Goal: Task Accomplishment & Management: Complete application form

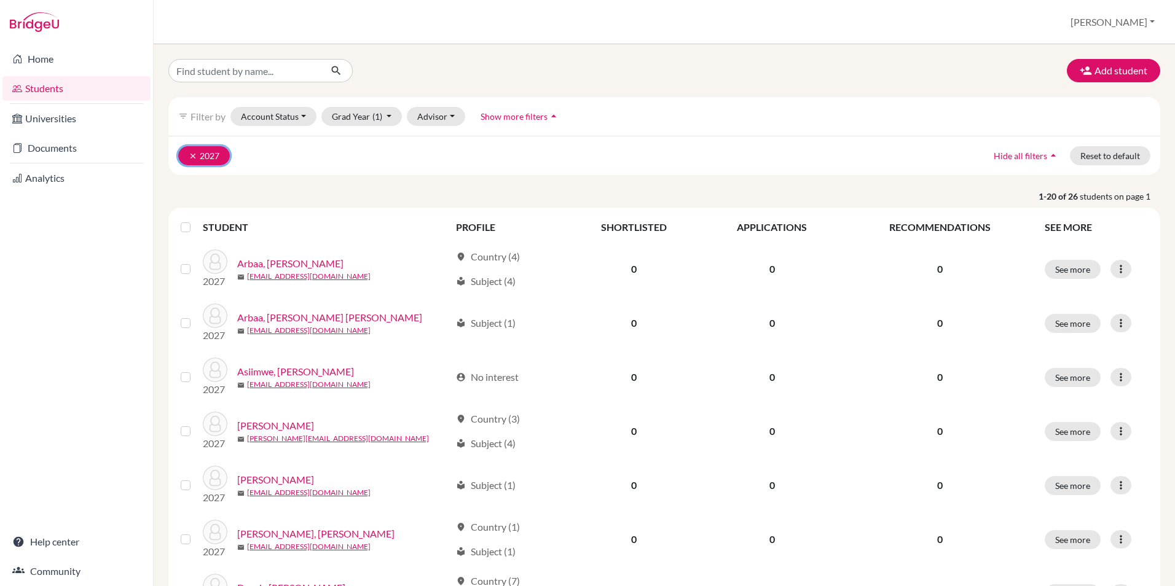
click at [193, 155] on icon "clear" at bounding box center [193, 156] width 9 height 9
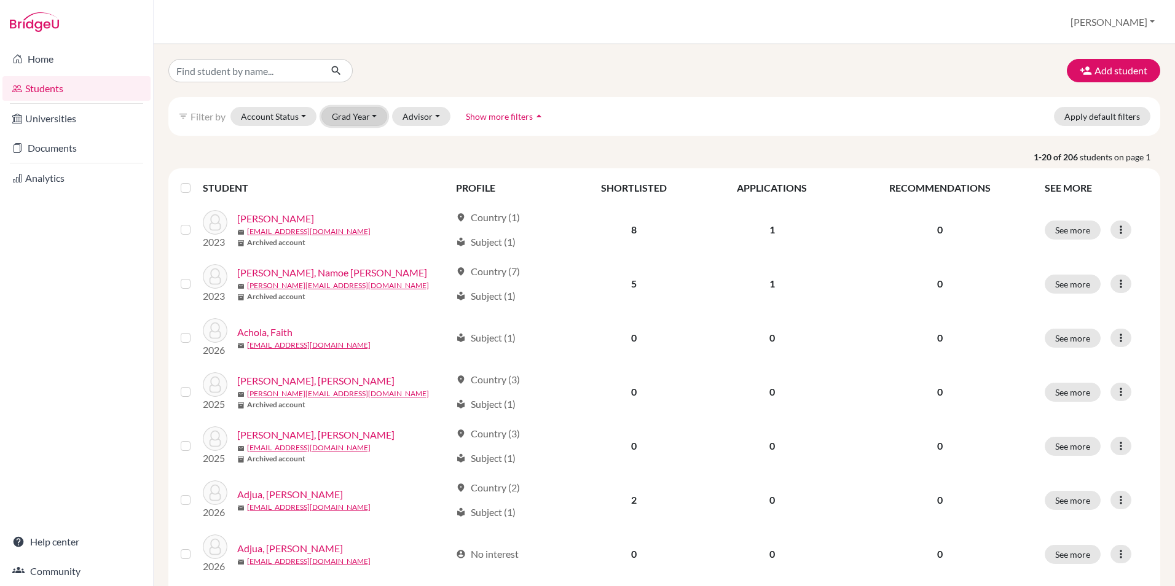
click at [354, 115] on button "Grad Year" at bounding box center [354, 116] width 66 height 19
click at [356, 160] on span "2026" at bounding box center [348, 162] width 22 height 15
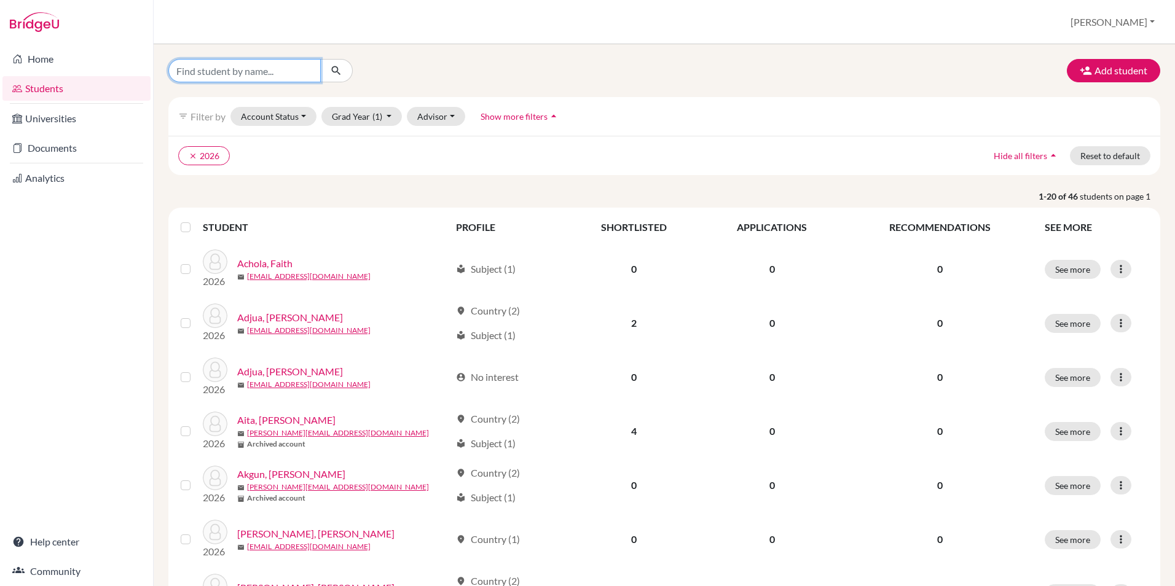
click at [238, 76] on input "Find student by name..." at bounding box center [244, 70] width 152 height 23
type input "[PERSON_NAME]"
click at [341, 68] on icon "submit" at bounding box center [336, 71] width 12 height 12
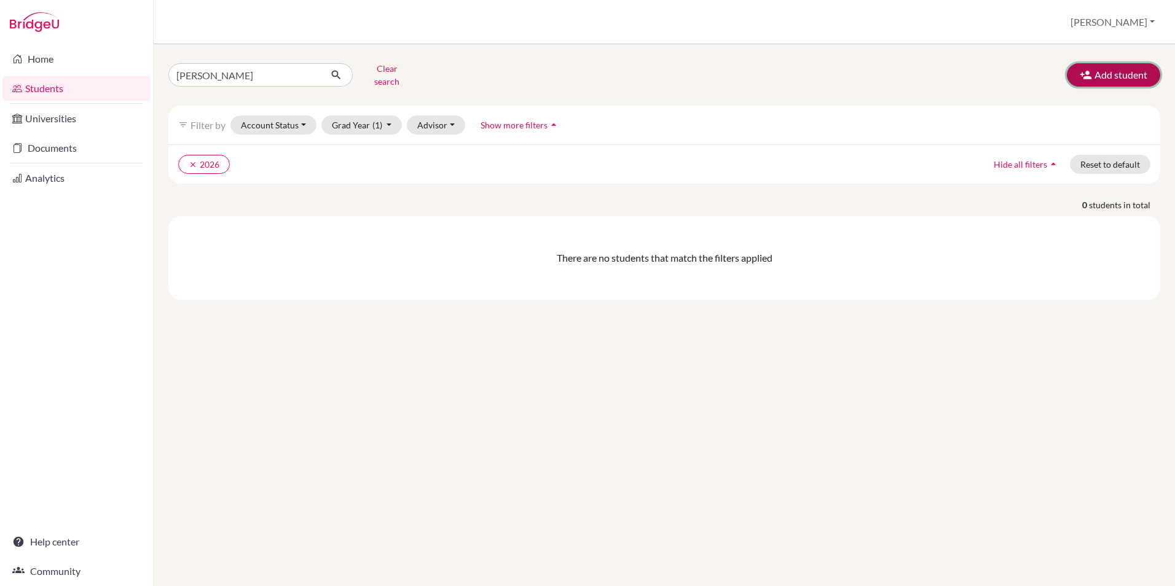
click at [1110, 71] on button "Add student" at bounding box center [1112, 74] width 93 height 23
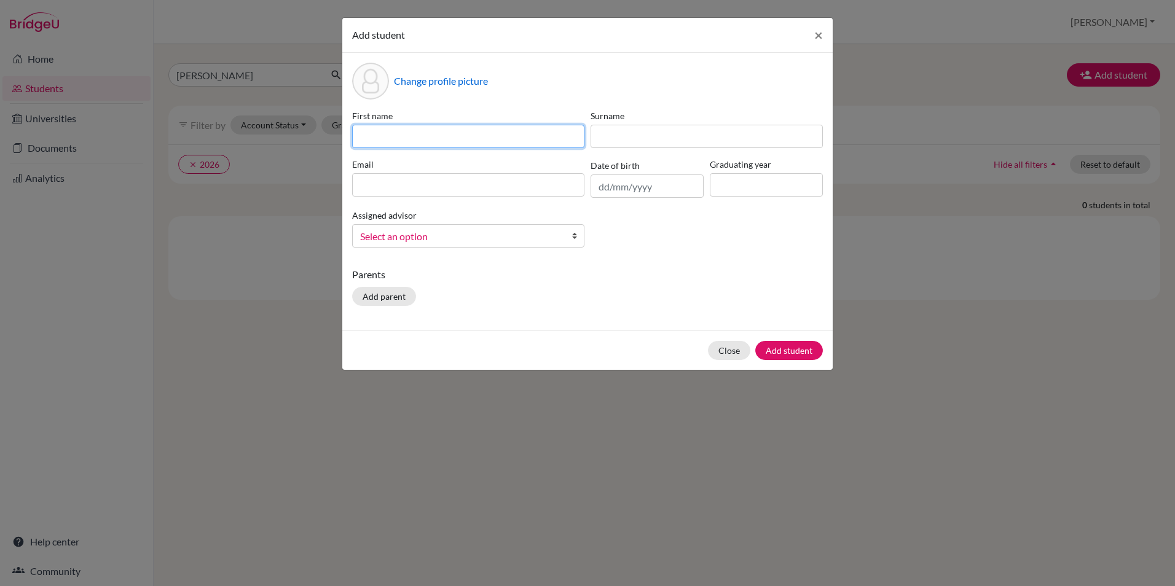
click at [403, 133] on input at bounding box center [468, 136] width 232 height 23
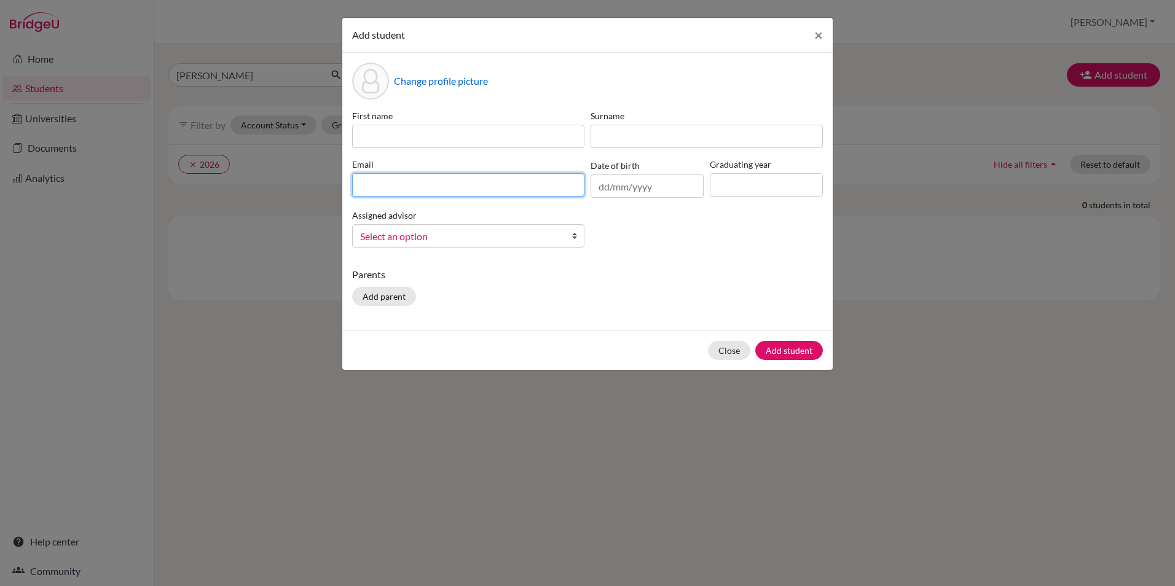
click at [366, 181] on div "Email" at bounding box center [468, 178] width 238 height 40
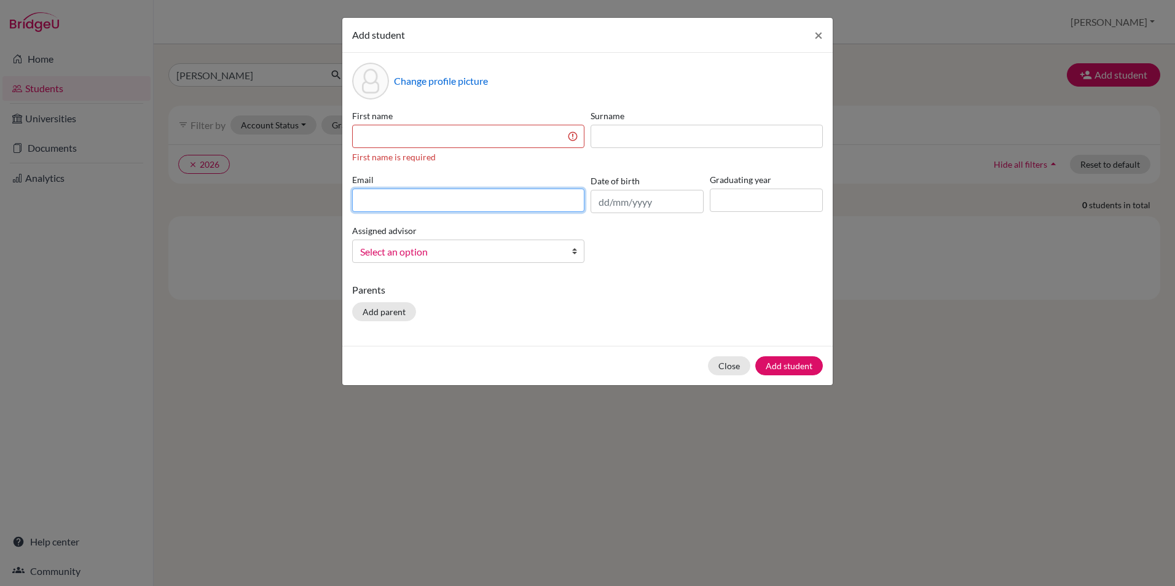
paste input "[PERSON_NAME] Junior <[EMAIL_ADDRESS][DOMAIN_NAME]>"
click at [361, 200] on input "[PERSON_NAME] Junior <[EMAIL_ADDRESS][DOMAIN_NAME]>" at bounding box center [468, 200] width 232 height 23
click at [375, 196] on input "[PERSON_NAME] Junior <[EMAIL_ADDRESS][DOMAIN_NAME]>" at bounding box center [468, 200] width 232 height 23
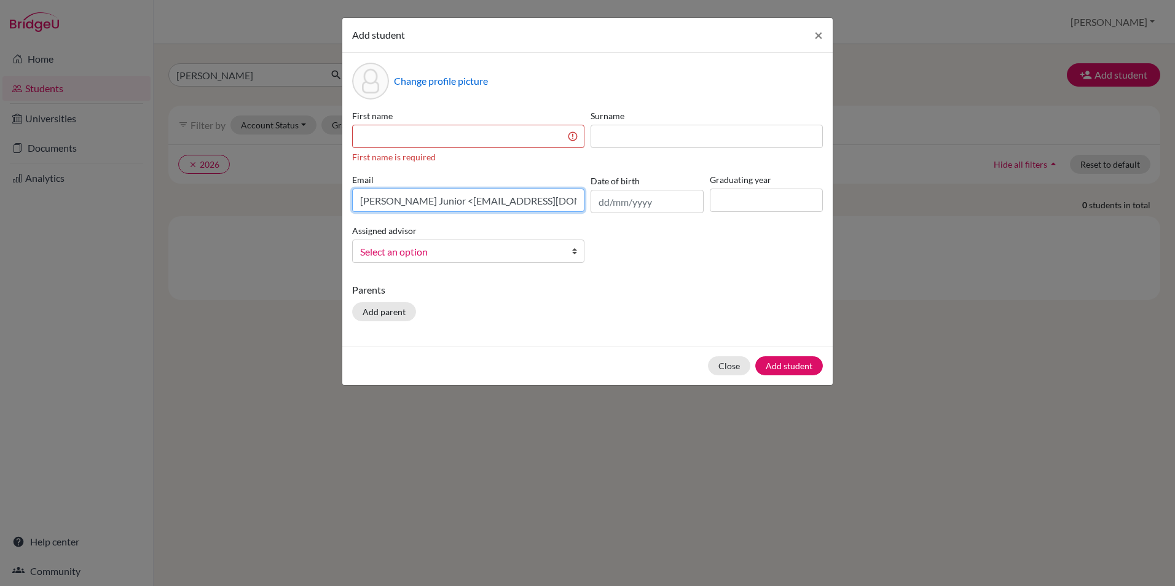
click at [375, 196] on input "Timothy Nampindo Junior <t.nampindo@gisu.ac.ug>" at bounding box center [468, 200] width 232 height 23
type input "Nampindo Junior <t.nampindo@gisu.ac.ug>"
click at [413, 130] on input at bounding box center [468, 136] width 232 height 23
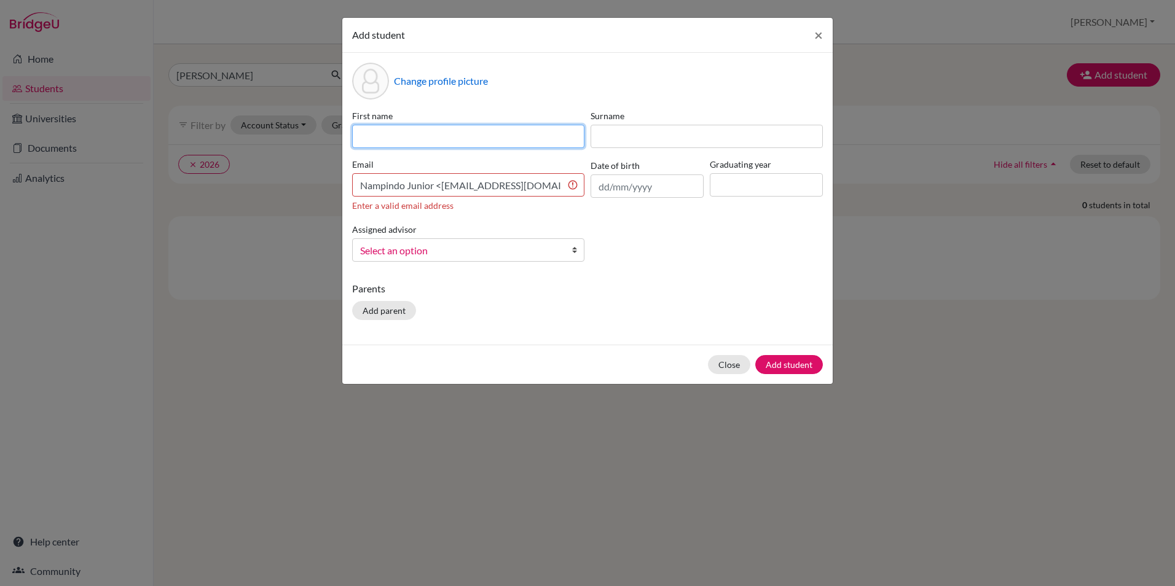
paste input "Timothy"
type input "Timothy"
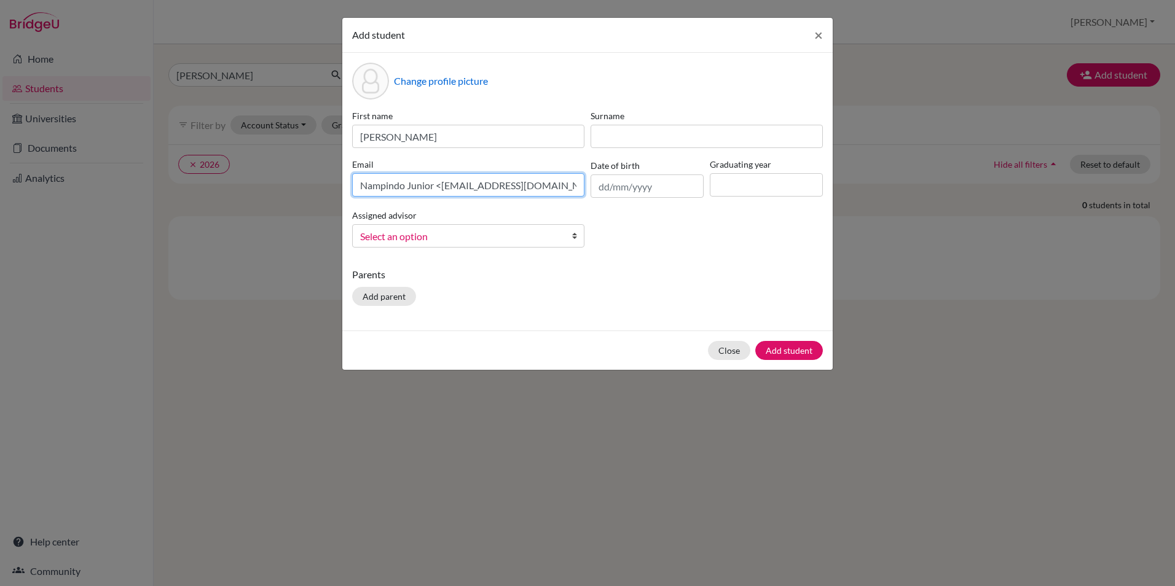
click at [425, 185] on input "Nampindo Junior <t.nampindo@gisu.ac.ug>" at bounding box center [468, 184] width 232 height 23
type input "Nampindo <t.nampindo@gisu.ac.ug>"
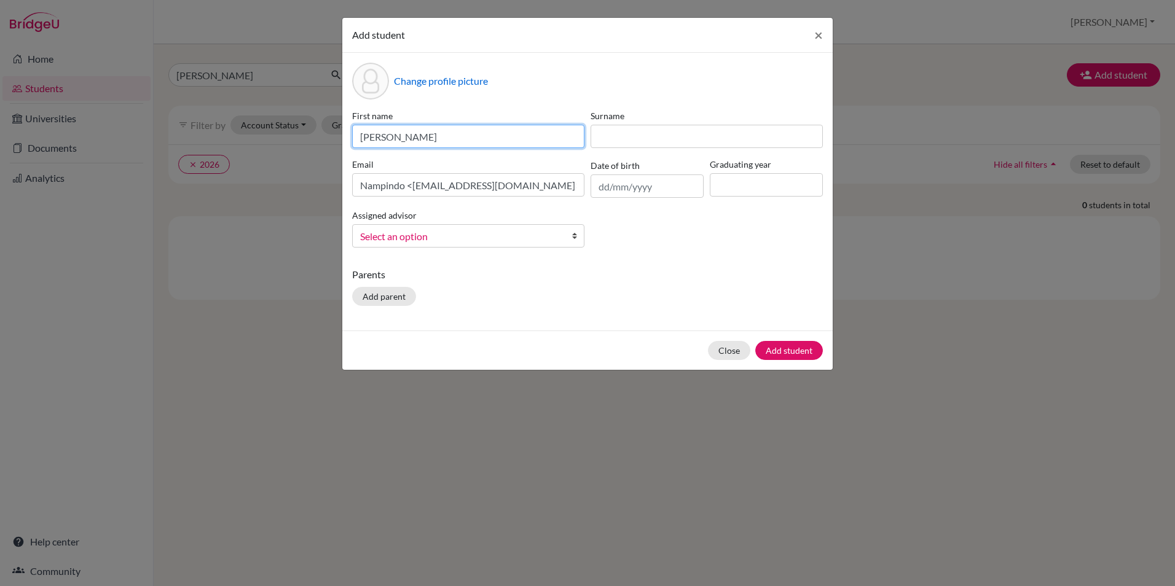
click at [453, 131] on input "Timothy" at bounding box center [468, 136] width 232 height 23
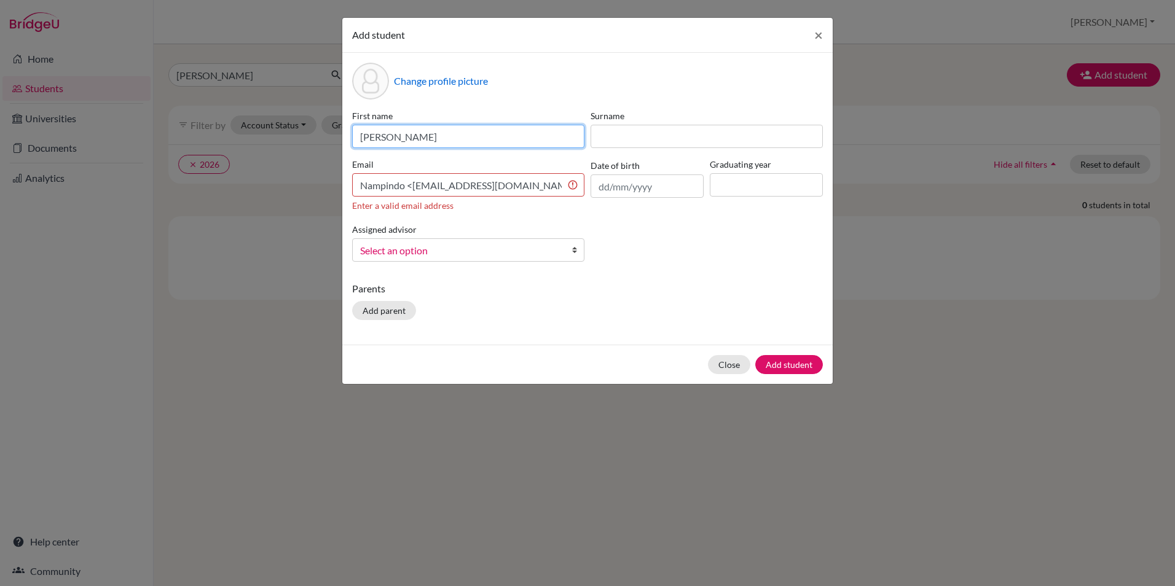
paste input "Junior"
type input "Timothy Junior"
click at [375, 189] on input "Nampindo <t.nampindo@gisu.ac.ug>" at bounding box center [468, 184] width 232 height 23
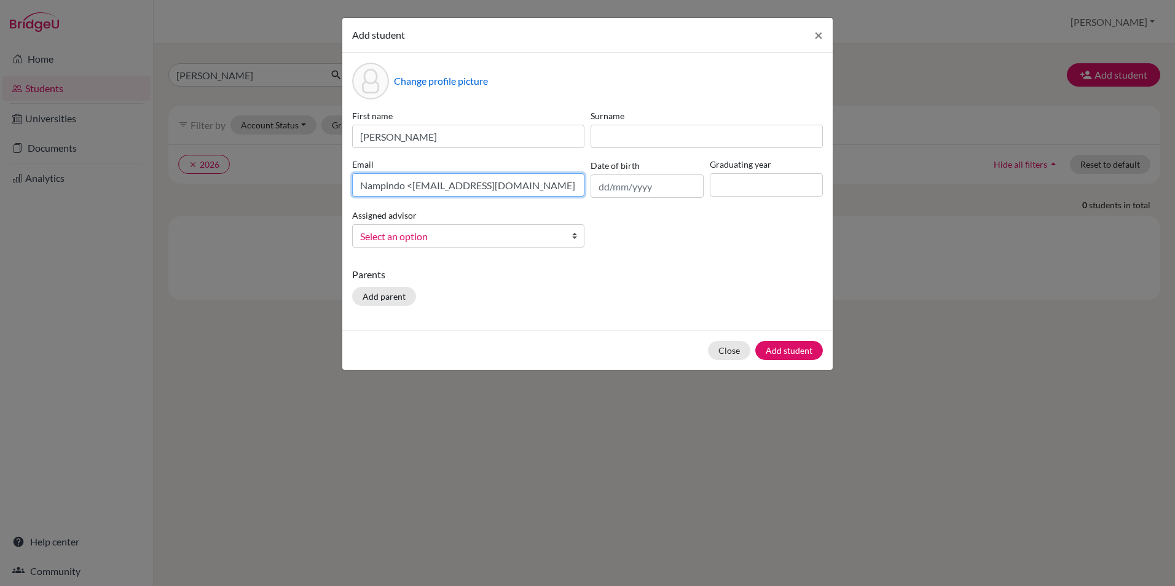
click at [375, 189] on input "Nampindo <t.nampindo@gisu.ac.ug>" at bounding box center [468, 184] width 232 height 23
type input "<t.nampindo@gisu.ac.ug>"
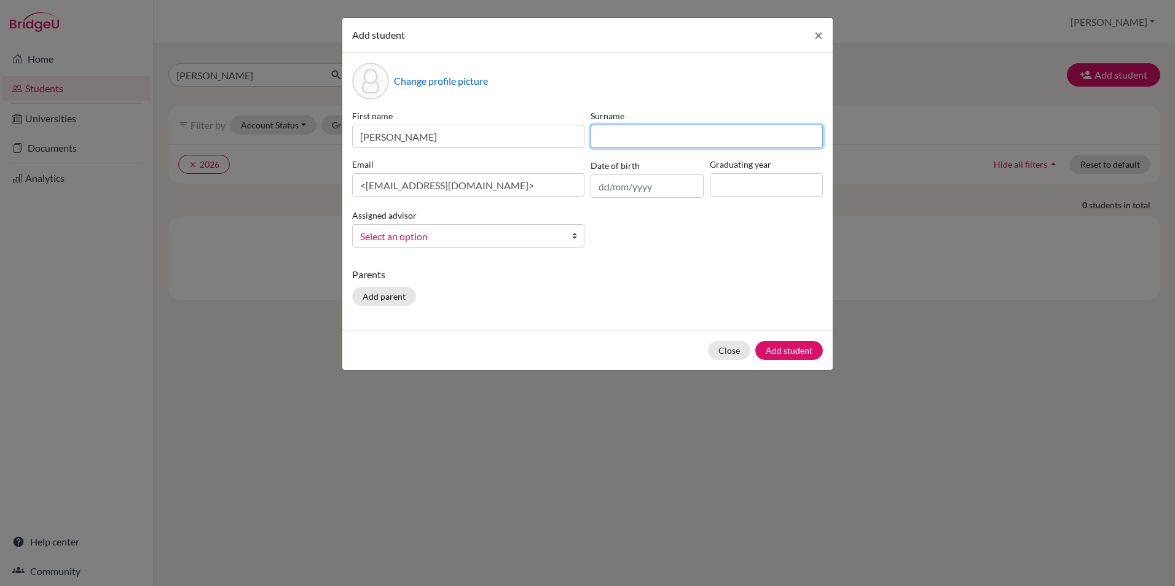
click at [648, 131] on input at bounding box center [706, 136] width 232 height 23
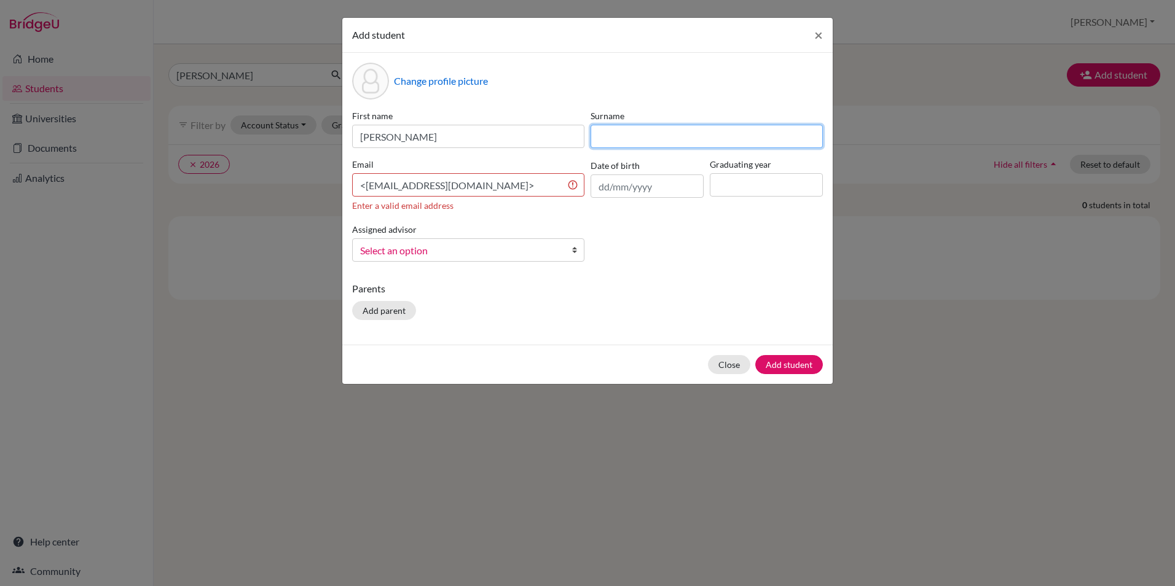
paste input "Nampindo"
type input "Nampindo"
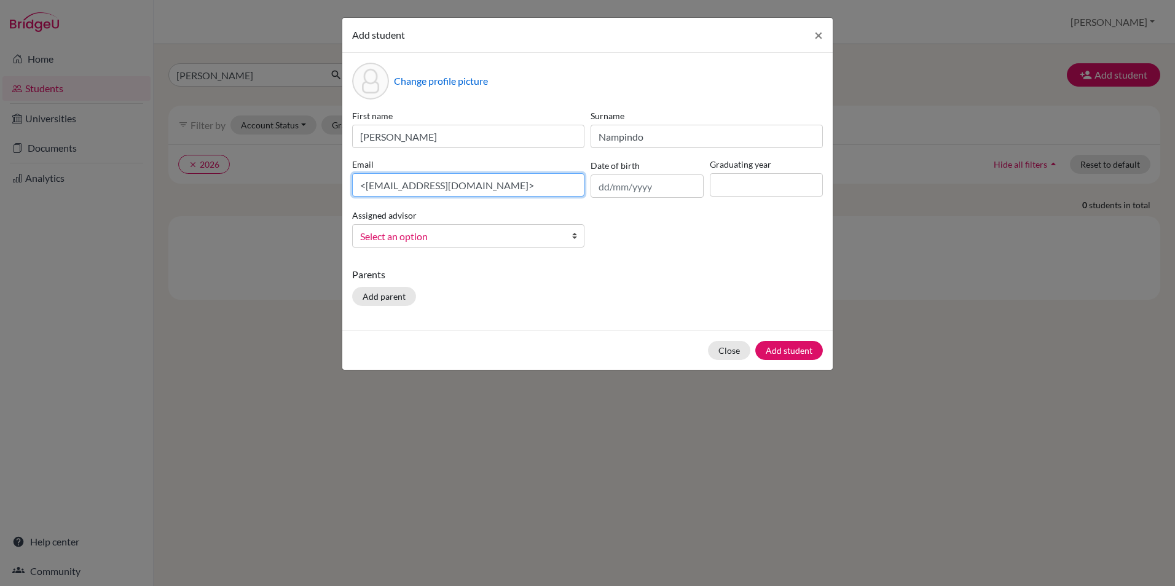
click at [365, 185] on input "<t.nampindo@gisu.ac.ug>" at bounding box center [468, 184] width 232 height 23
click at [490, 184] on input "t.nampindo@gisu.ac.ug>" at bounding box center [468, 184] width 232 height 23
type input "t.nampindo@gisu.ac.ug"
click at [668, 187] on input "text" at bounding box center [646, 185] width 113 height 23
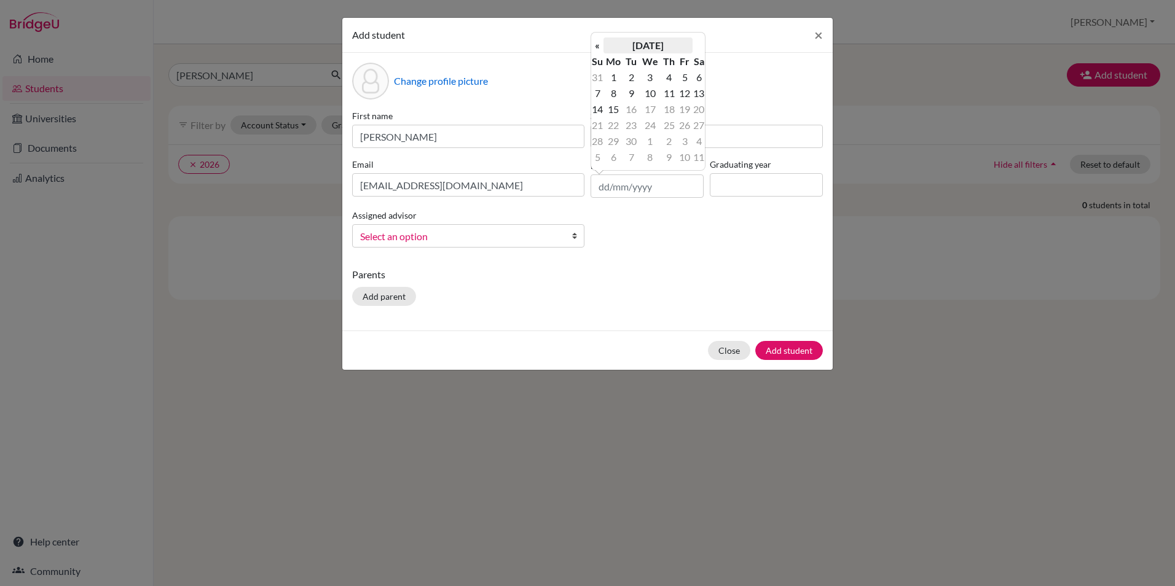
click at [675, 37] on th "September 2025" at bounding box center [647, 45] width 89 height 16
click at [644, 50] on th "2025" at bounding box center [647, 50] width 89 height 16
click at [593, 52] on th "«" at bounding box center [597, 50] width 12 height 16
click at [607, 146] on span "2007" at bounding box center [606, 146] width 26 height 33
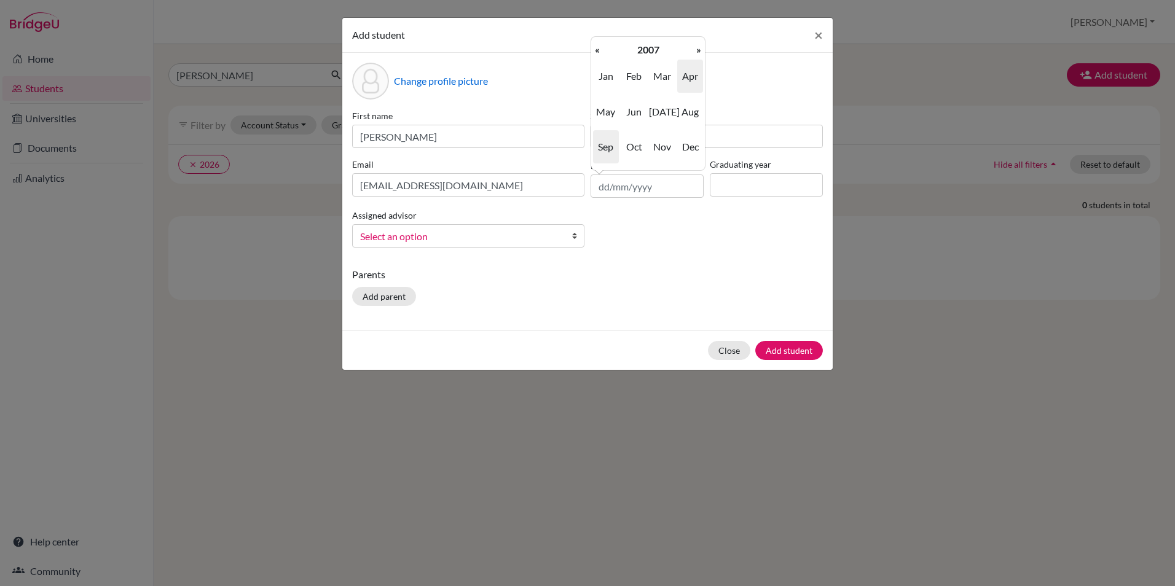
click at [685, 82] on span "Apr" at bounding box center [690, 76] width 26 height 33
click at [672, 125] on td "19" at bounding box center [668, 125] width 16 height 16
type input "19/04/2007"
click at [751, 184] on input at bounding box center [766, 184] width 113 height 23
type input "2026"
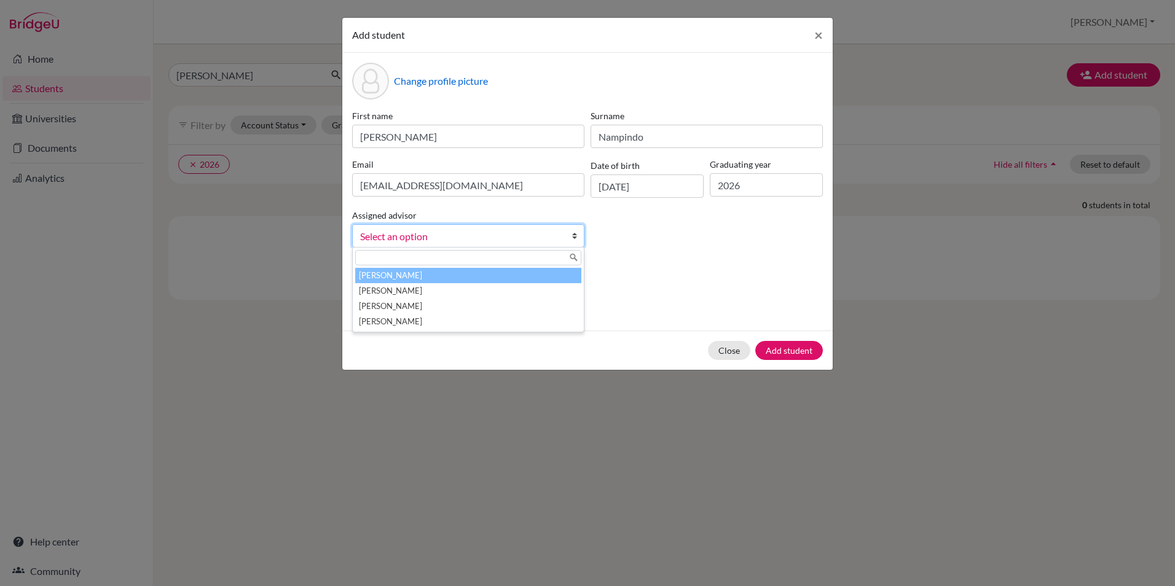
click at [458, 233] on span "Select an option" at bounding box center [460, 237] width 200 height 16
click at [397, 273] on li "Adsan, Mehmet" at bounding box center [468, 275] width 226 height 15
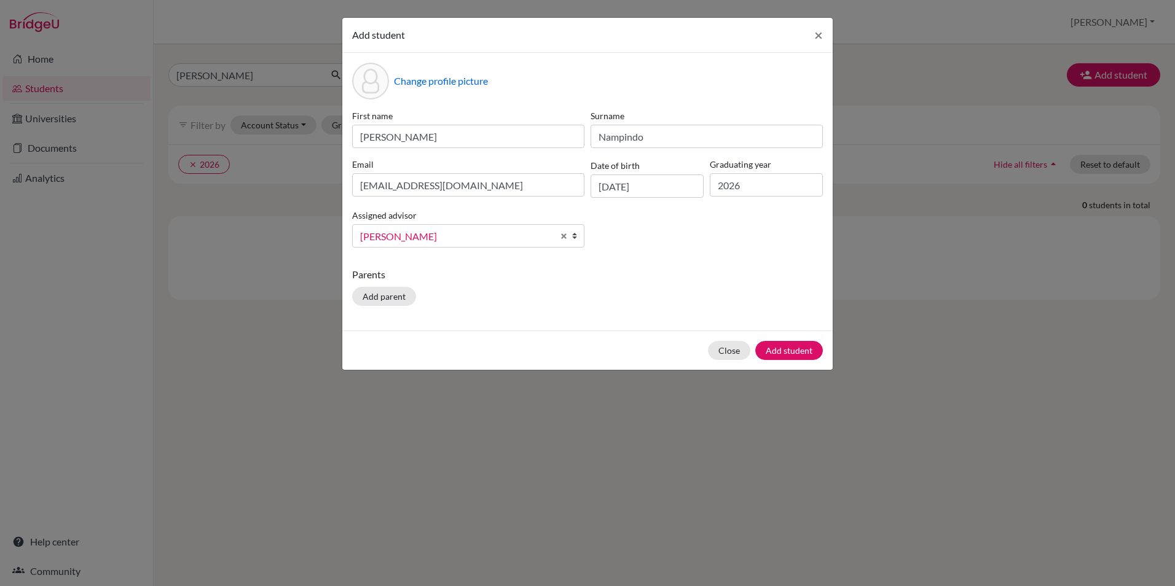
click at [433, 240] on span "Adsan, Mehmet" at bounding box center [456, 237] width 193 height 16
click at [779, 348] on button "Add student" at bounding box center [789, 350] width 68 height 19
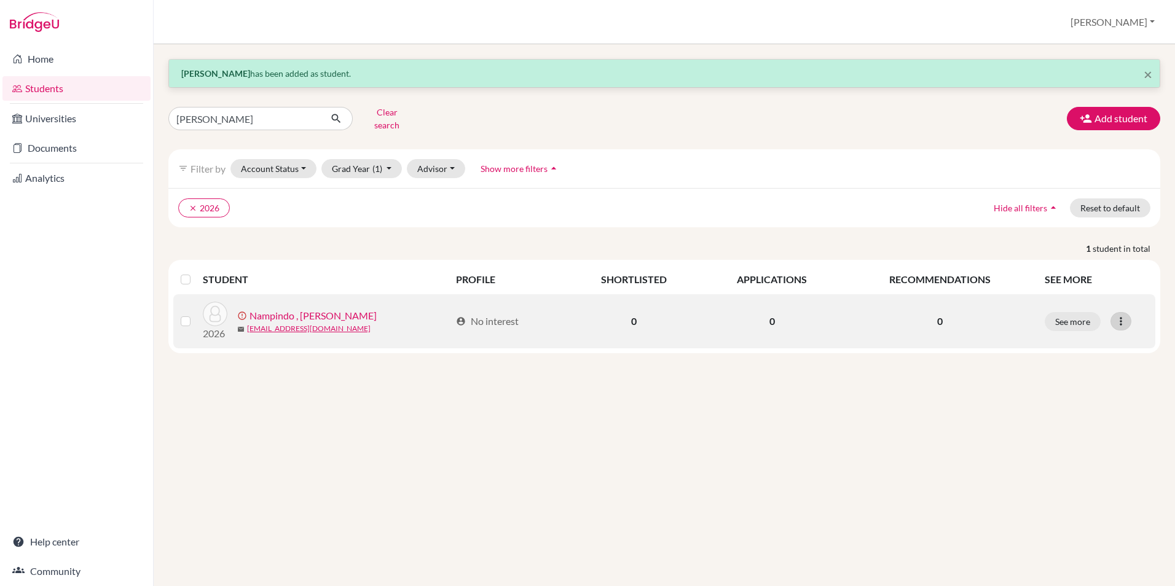
click at [1122, 316] on icon at bounding box center [1120, 321] width 12 height 12
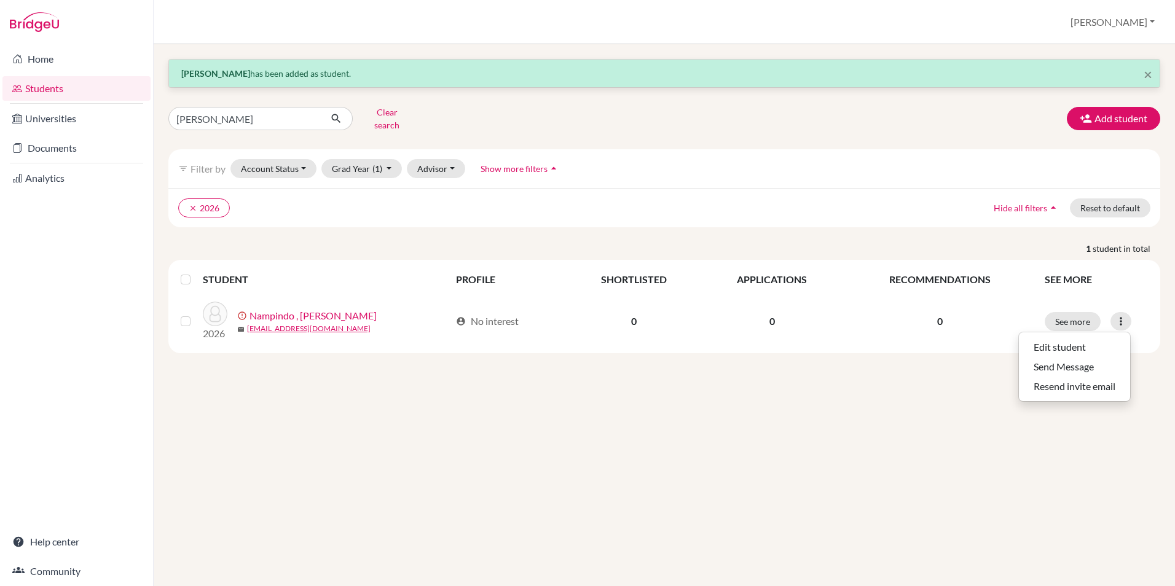
click at [909, 381] on div "× Timothy Junior Nampindo has been added as student. timothy Clear search Add s…" at bounding box center [664, 315] width 1021 height 542
